Goal: Task Accomplishment & Management: Use online tool/utility

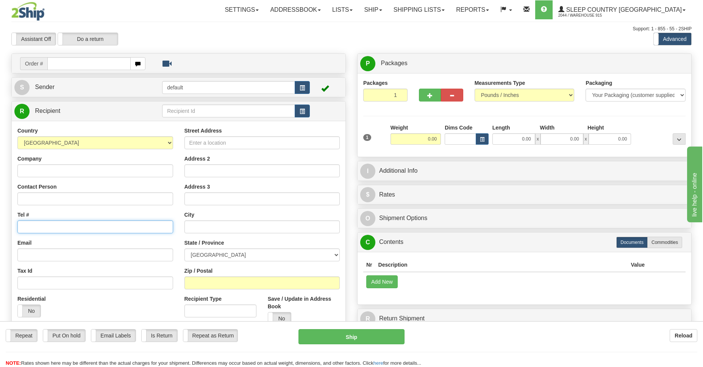
click at [41, 221] on input "Tel #" at bounding box center [95, 226] width 156 height 13
type input "9000I130946"
click at [55, 65] on input "text" at bounding box center [88, 63] width 83 height 13
type input "9000I130946"
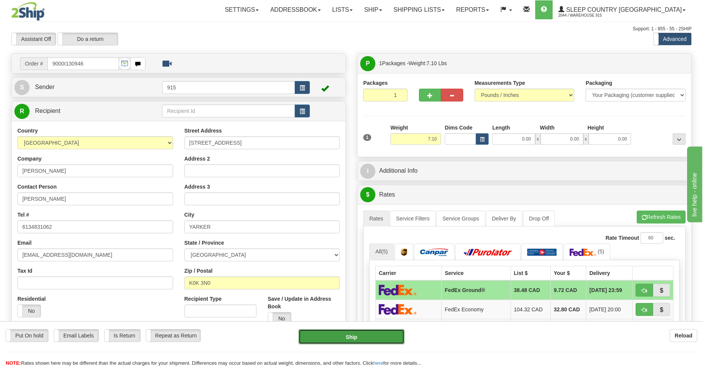
click at [362, 338] on button "Ship" at bounding box center [351, 336] width 106 height 15
type input "92"
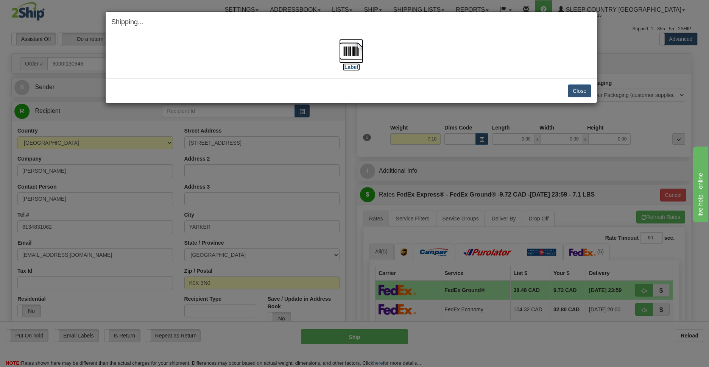
click at [354, 52] on img at bounding box center [351, 51] width 24 height 24
click at [582, 91] on button "Close" at bounding box center [579, 90] width 23 height 13
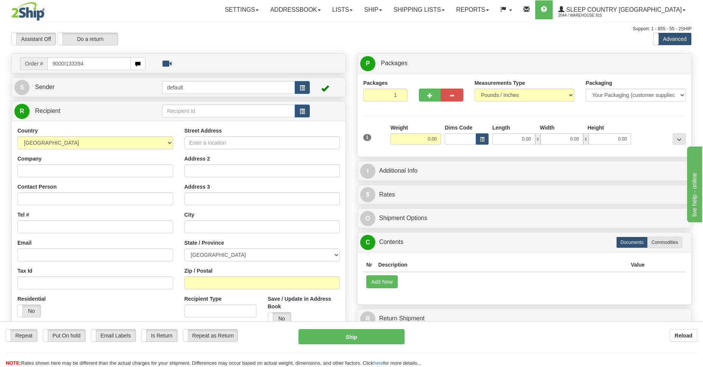
type input "9000I133394"
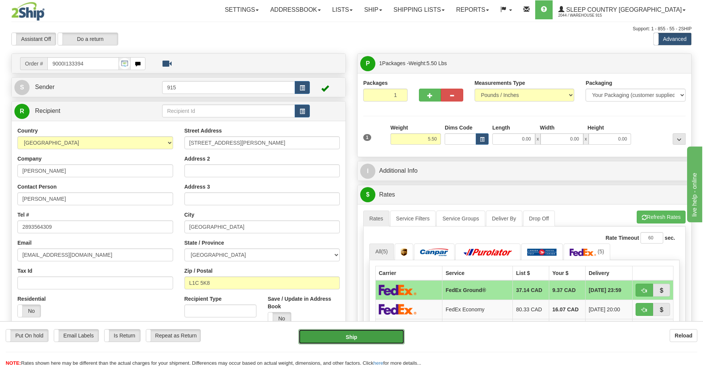
click at [369, 334] on button "Ship" at bounding box center [351, 336] width 106 height 15
type input "92"
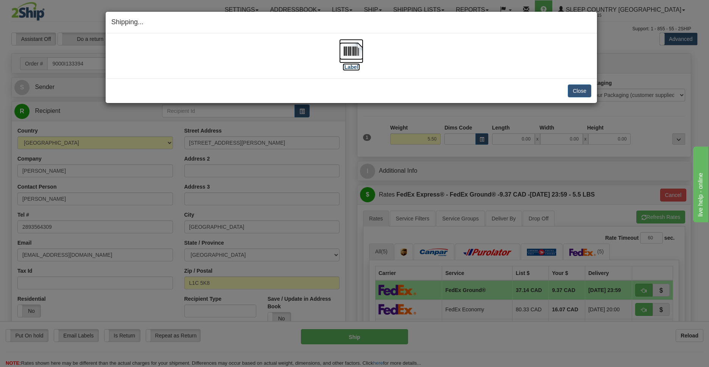
click at [351, 53] on img at bounding box center [351, 51] width 24 height 24
click at [576, 92] on button "Close" at bounding box center [579, 90] width 23 height 13
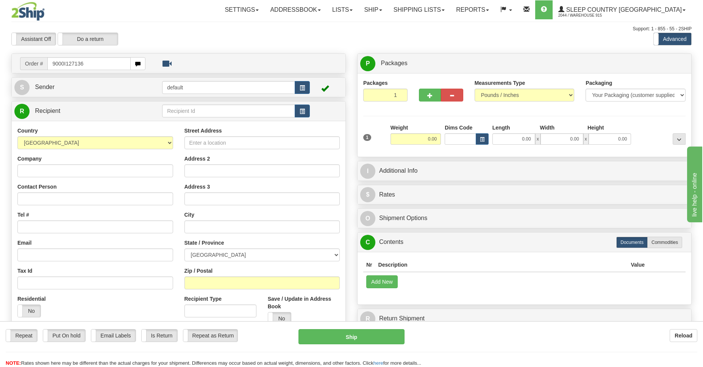
type input "9000I127136"
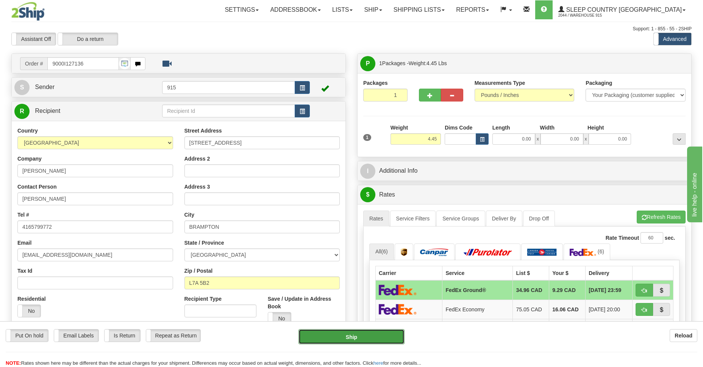
click at [354, 339] on button "Ship" at bounding box center [351, 336] width 106 height 15
type input "92"
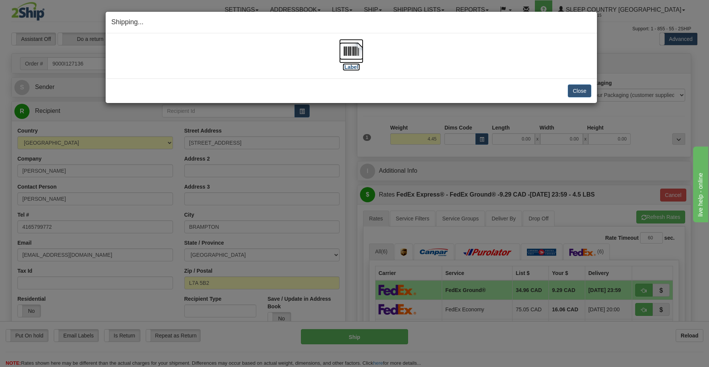
click at [352, 55] on img at bounding box center [351, 51] width 24 height 24
click at [582, 91] on button "Close" at bounding box center [579, 90] width 23 height 13
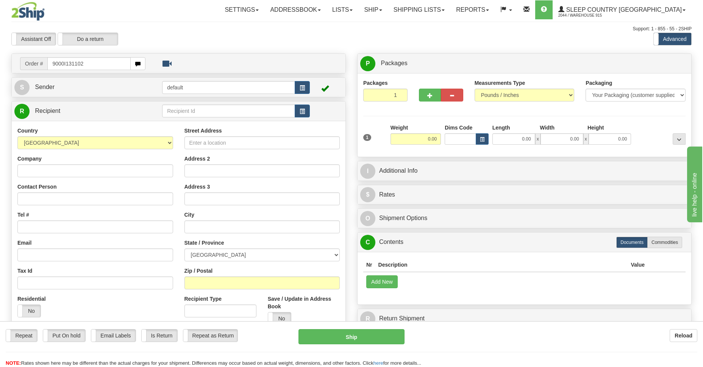
type input "9000I131102"
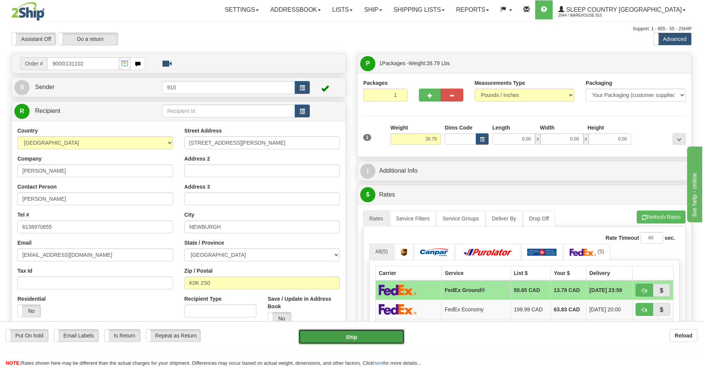
click at [359, 337] on button "Ship" at bounding box center [351, 336] width 106 height 15
type input "92"
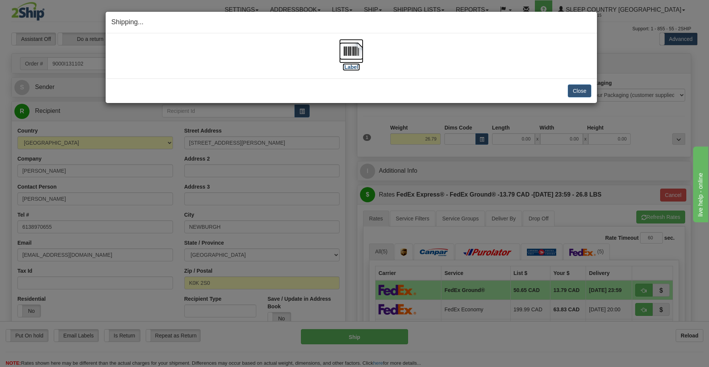
click at [352, 55] on img at bounding box center [351, 51] width 24 height 24
click at [579, 91] on button "Close" at bounding box center [579, 90] width 23 height 13
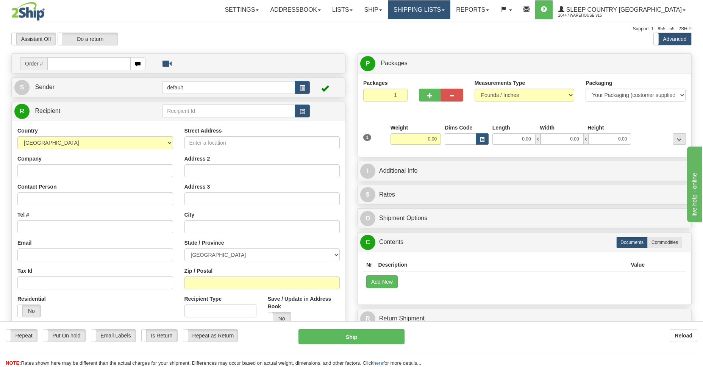
drag, startPoint x: 0, startPoint y: 0, endPoint x: 446, endPoint y: 9, distance: 446.5
click at [446, 9] on link "Shipping lists" at bounding box center [419, 9] width 62 height 19
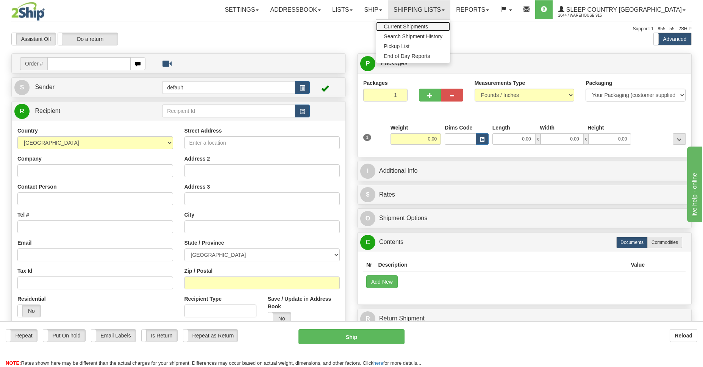
click at [428, 25] on span "Current Shipments" at bounding box center [406, 26] width 44 height 6
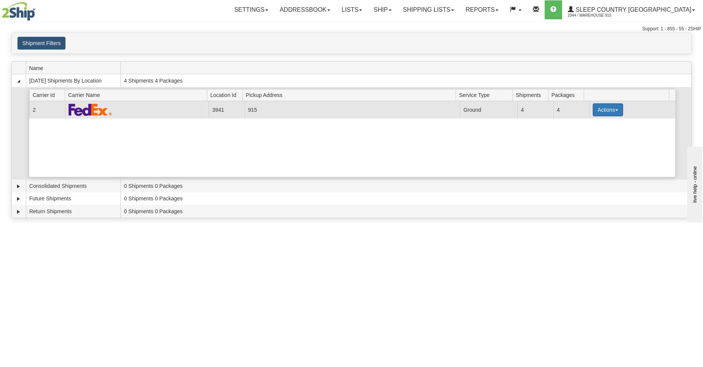
click at [593, 107] on button "Actions" at bounding box center [608, 109] width 30 height 13
click at [577, 123] on span "Details" at bounding box center [580, 123] width 20 height 5
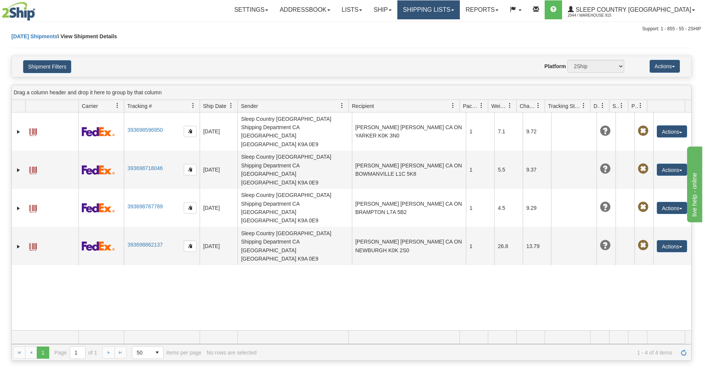
click at [455, 8] on link "Shipping lists" at bounding box center [428, 9] width 62 height 19
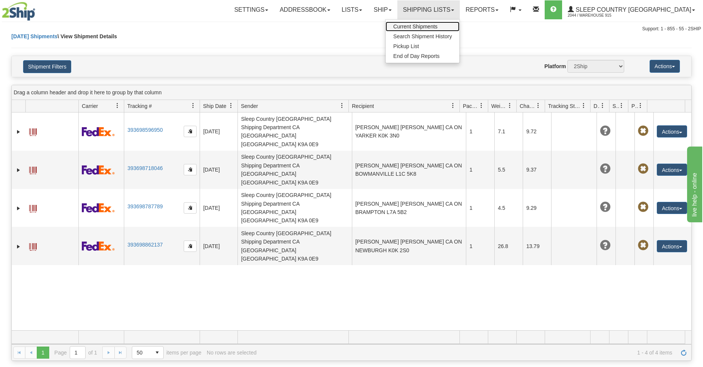
click at [437, 27] on span "Current Shipments" at bounding box center [415, 26] width 44 height 6
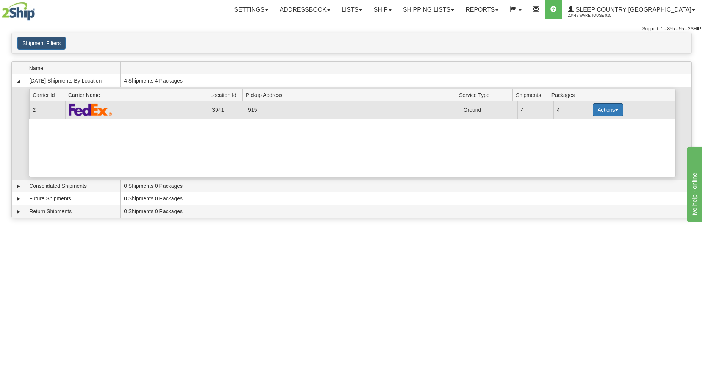
click at [598, 106] on button "Actions" at bounding box center [608, 109] width 30 height 13
click at [579, 135] on span "Close" at bounding box center [578, 133] width 17 height 5
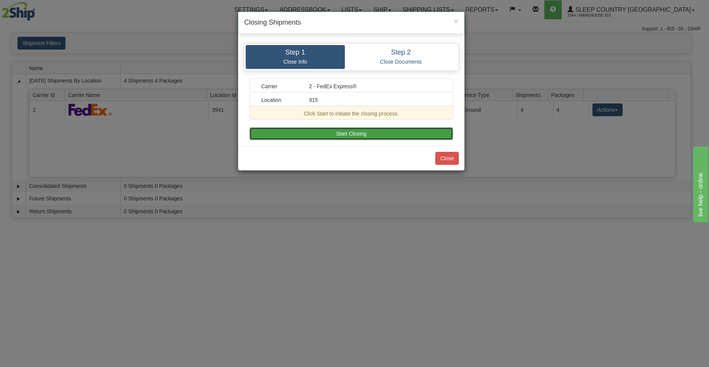
click at [329, 132] on button "Start Closing" at bounding box center [352, 133] width 204 height 13
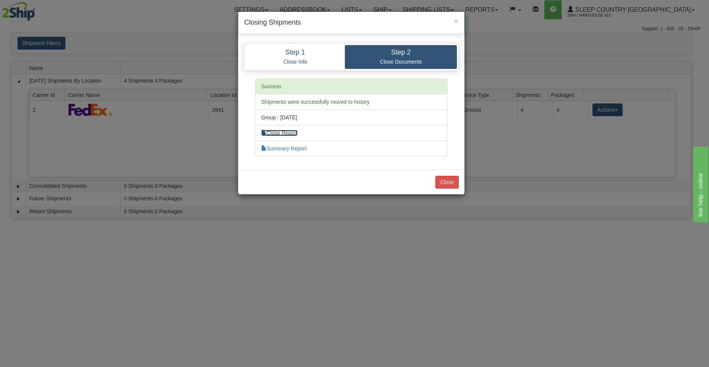
click at [290, 132] on link "Close Report" at bounding box center [279, 133] width 36 height 6
click at [440, 183] on button "Close" at bounding box center [446, 182] width 23 height 13
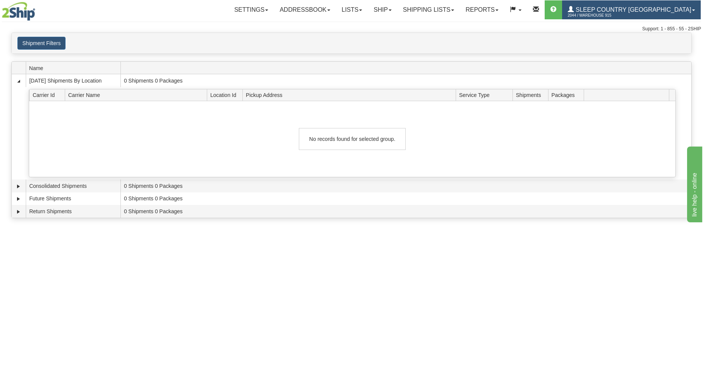
click at [619, 14] on span "2044 / Warehouse 915" at bounding box center [596, 16] width 57 height 8
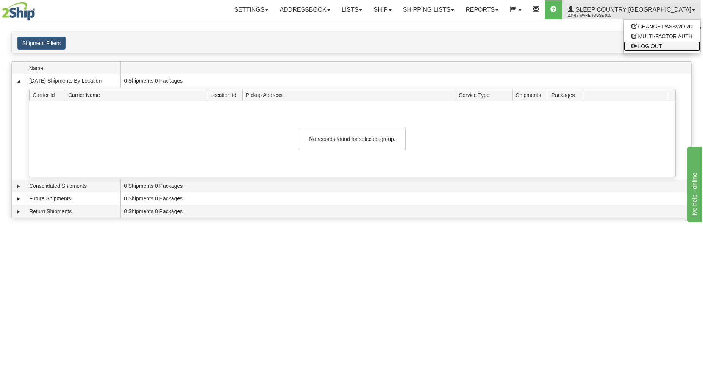
click at [641, 48] on span "LOG OUT" at bounding box center [650, 46] width 24 height 6
